Goal: Navigation & Orientation: Find specific page/section

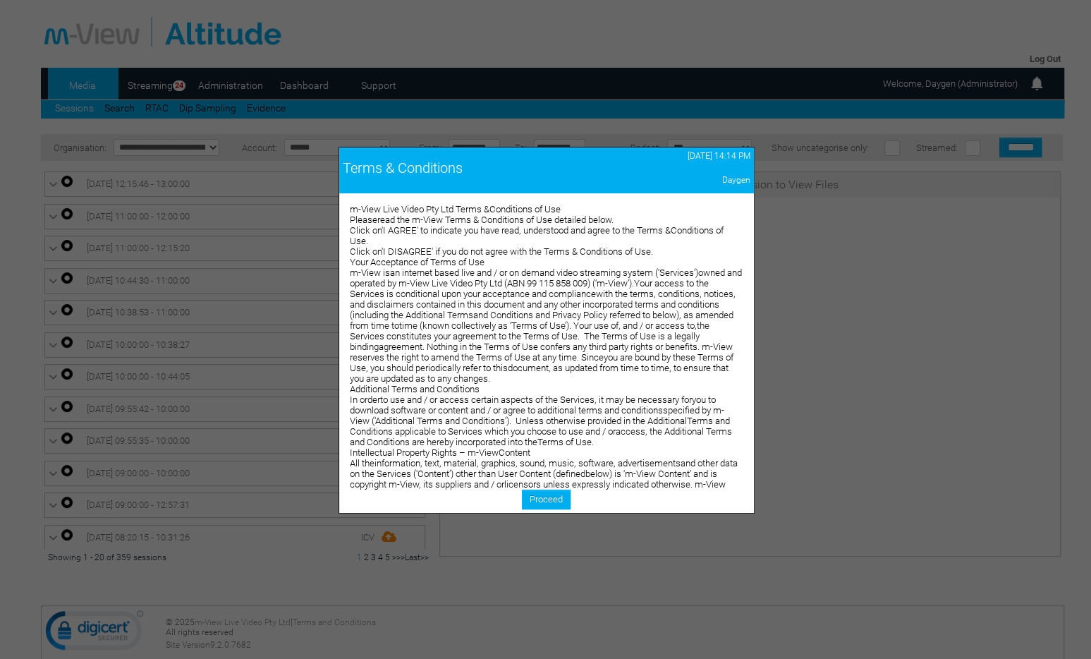
click at [539, 458] on p "Intellectual Property Rights – m-ViewContent" at bounding box center [546, 452] width 393 height 11
click at [541, 497] on link "Proceed" at bounding box center [546, 499] width 49 height 20
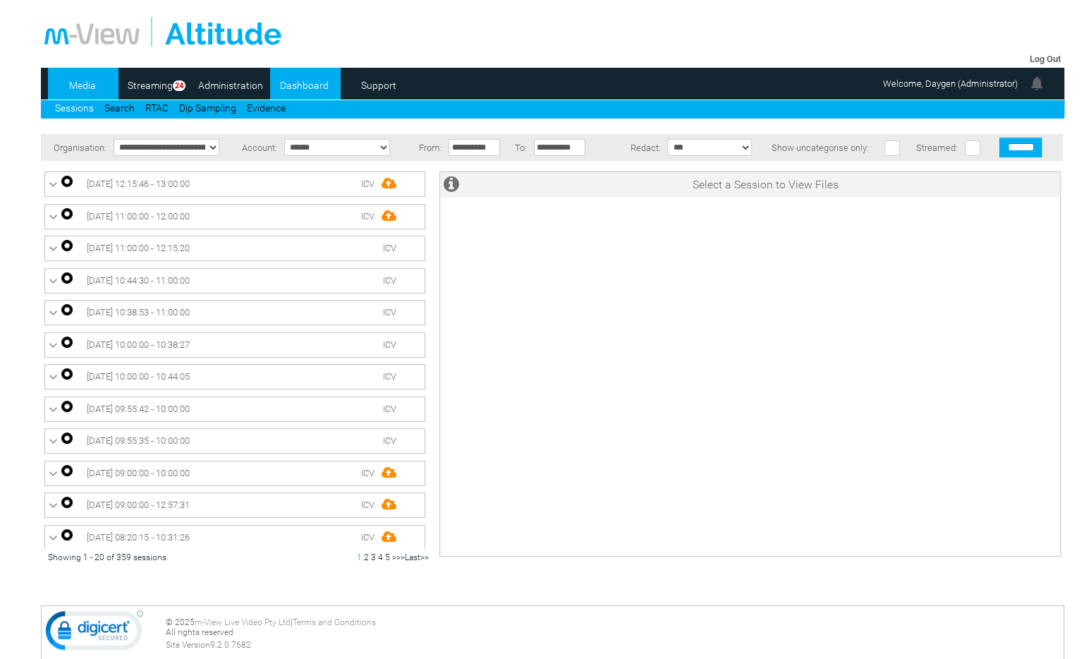
click at [299, 82] on link "Dashboard" at bounding box center [304, 85] width 68 height 21
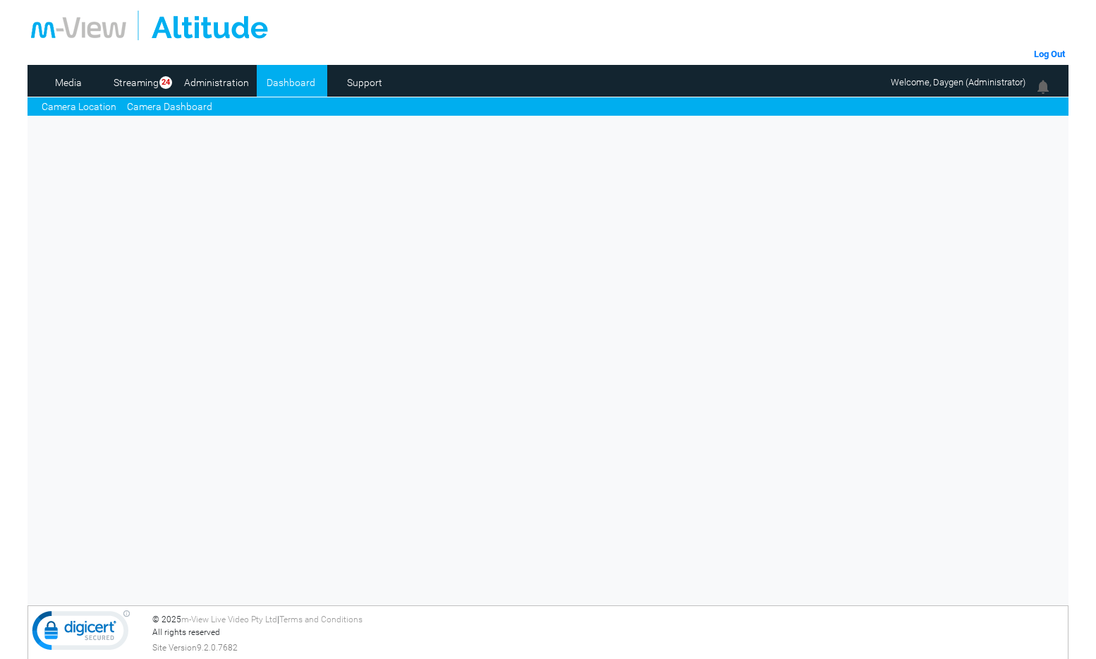
click at [158, 99] on link "Camera Dashboard" at bounding box center [169, 106] width 85 height 15
